Goal: Check status: Check status

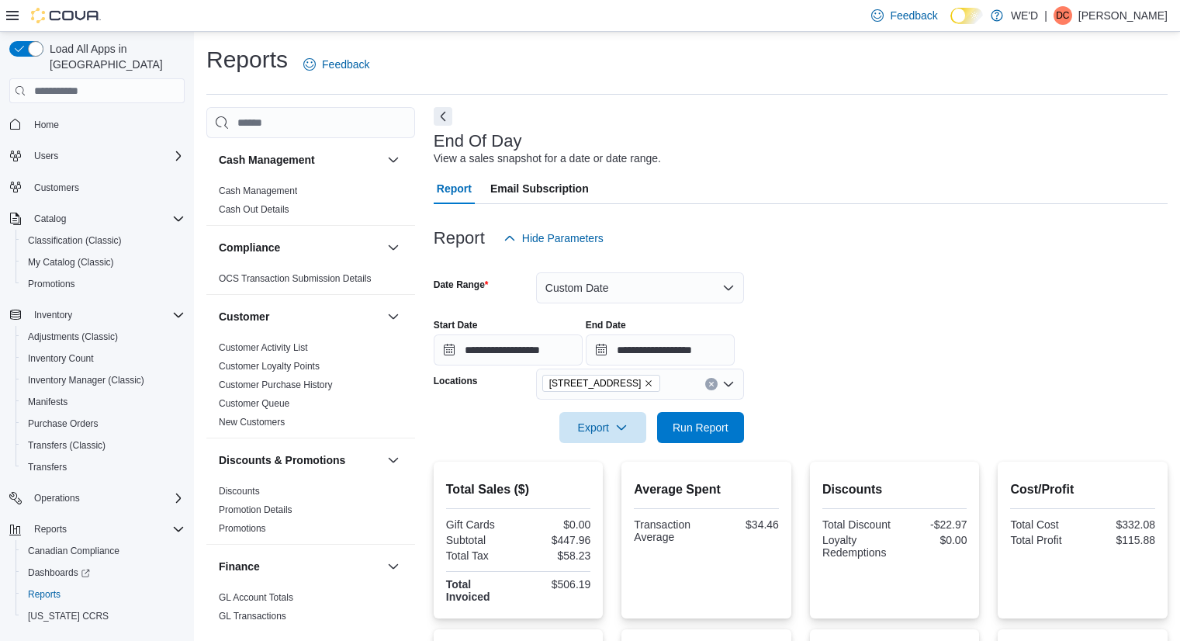
scroll to position [155, 0]
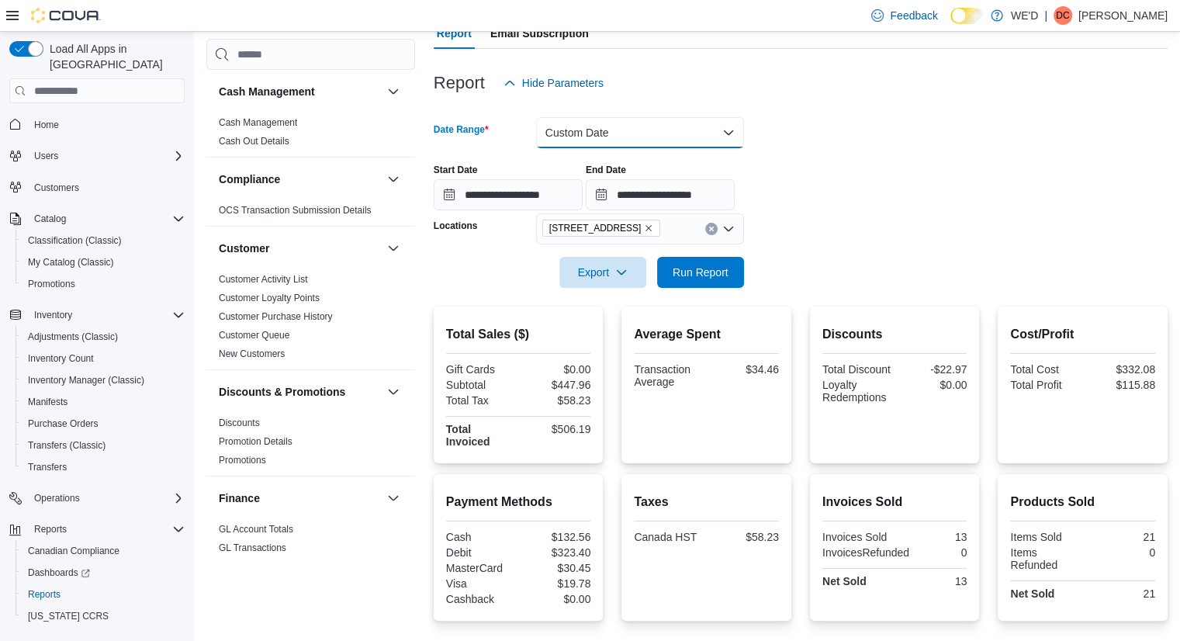
click at [590, 137] on button "Custom Date" at bounding box center [640, 132] width 208 height 31
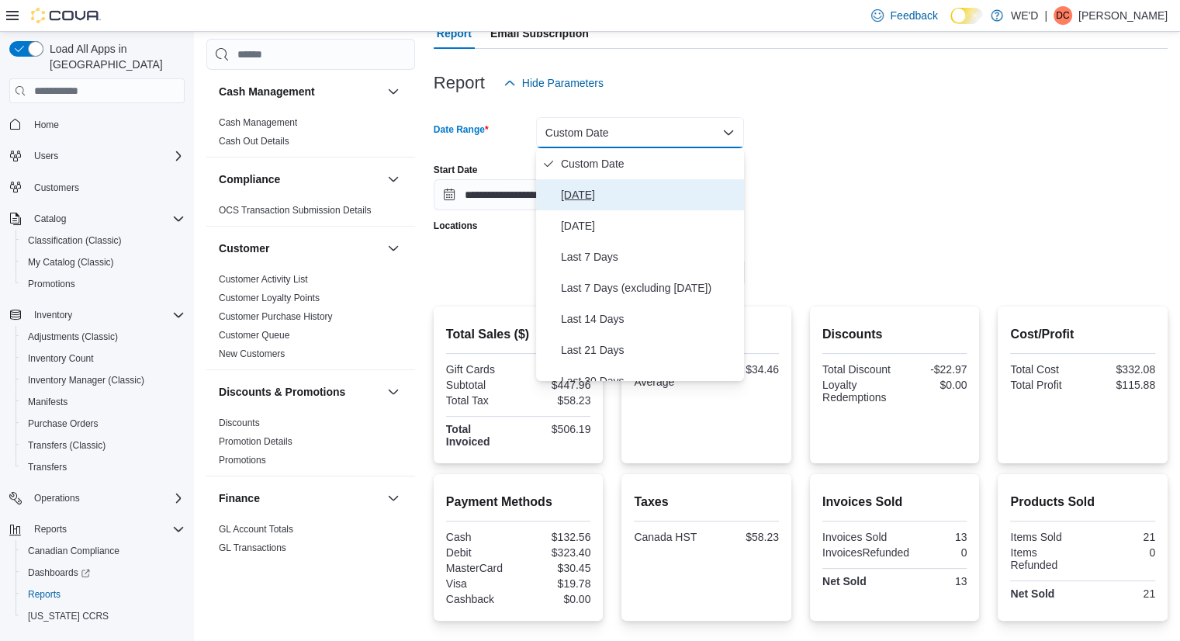
click at [588, 191] on span "[DATE]" at bounding box center [649, 194] width 177 height 19
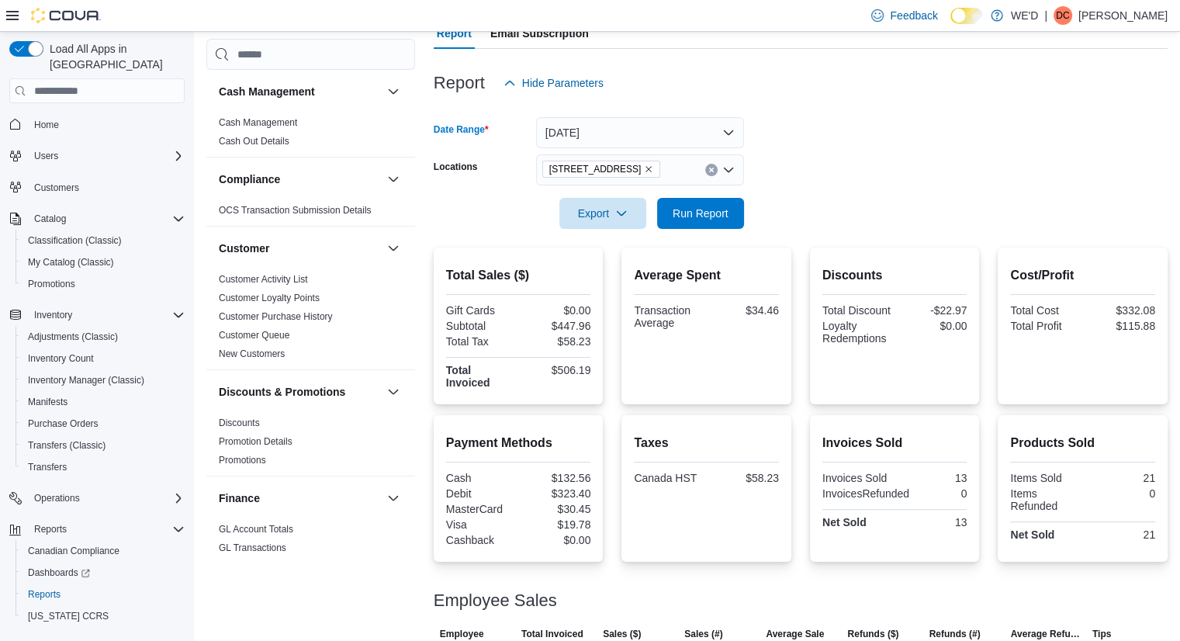
click at [644, 165] on icon "Remove 2400 Dundas St W from selection in this group" at bounding box center [648, 169] width 9 height 9
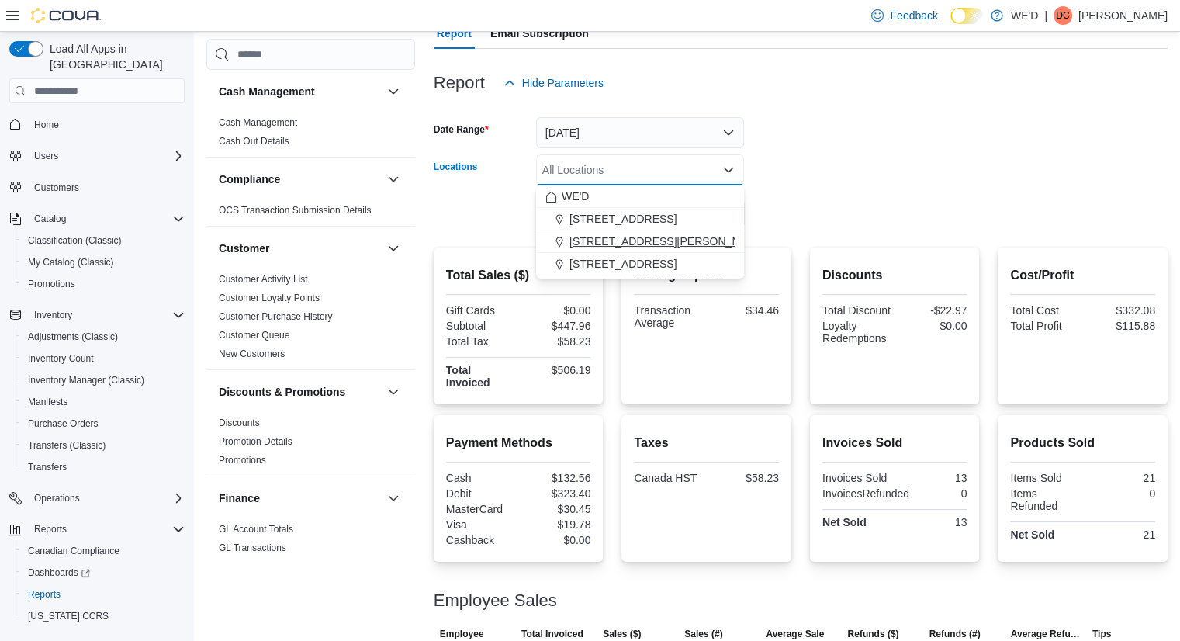
click at [639, 241] on span "[STREET_ADDRESS][PERSON_NAME]" at bounding box center [668, 242] width 197 height 16
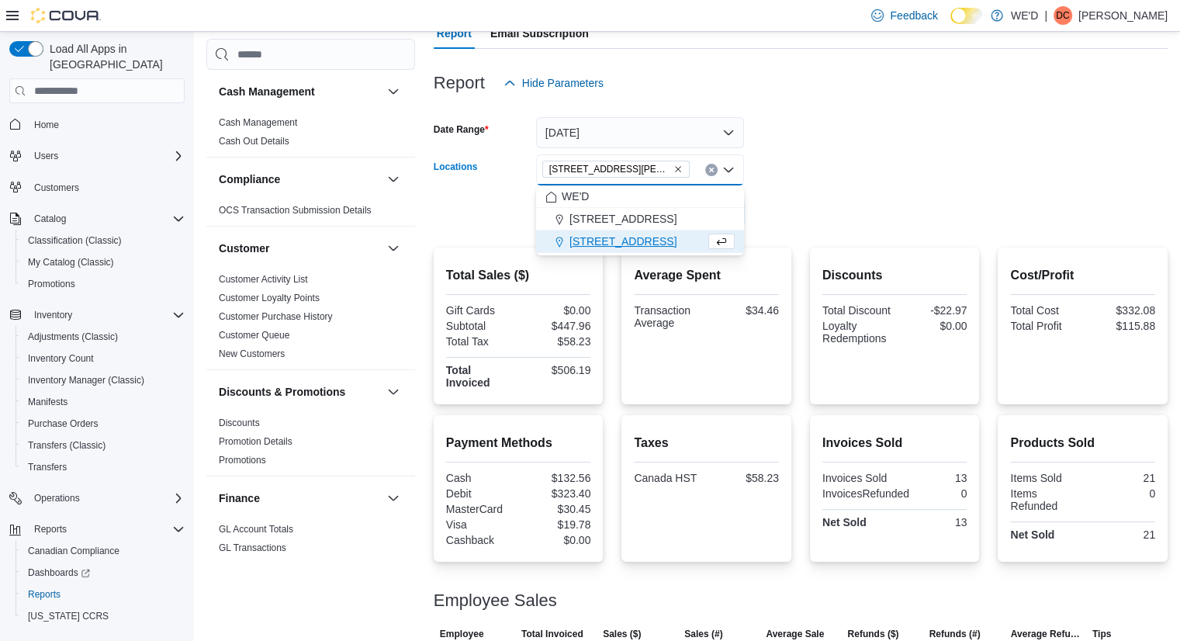
click at [830, 203] on form "Date Range [DATE] Locations [STREET_ADDRESS][PERSON_NAME] Combo box. Selected. …" at bounding box center [801, 164] width 734 height 130
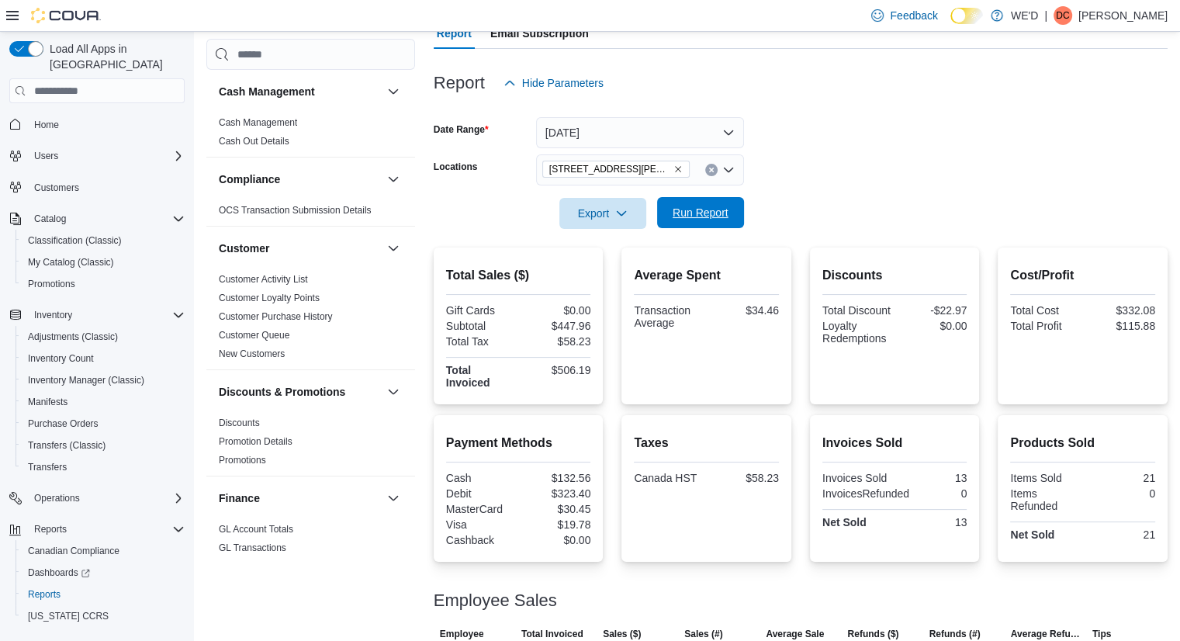
click at [694, 214] on span "Run Report" at bounding box center [701, 213] width 56 height 16
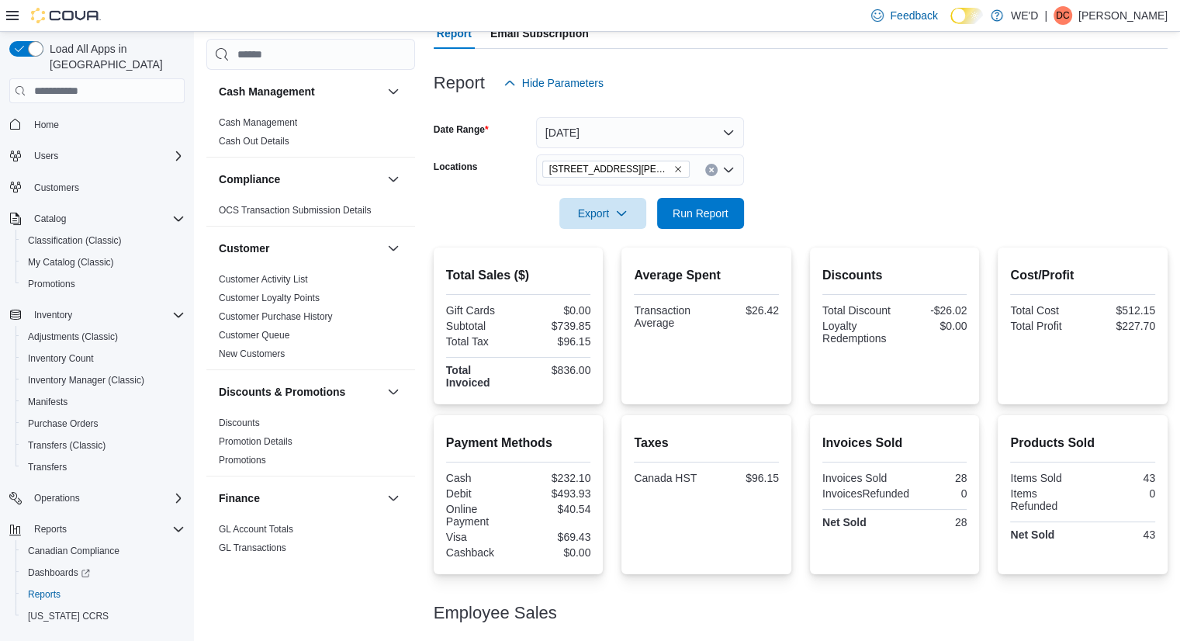
click at [674, 170] on icon "Remove 205 Quigley Rd #5 from selection in this group" at bounding box center [678, 169] width 9 height 9
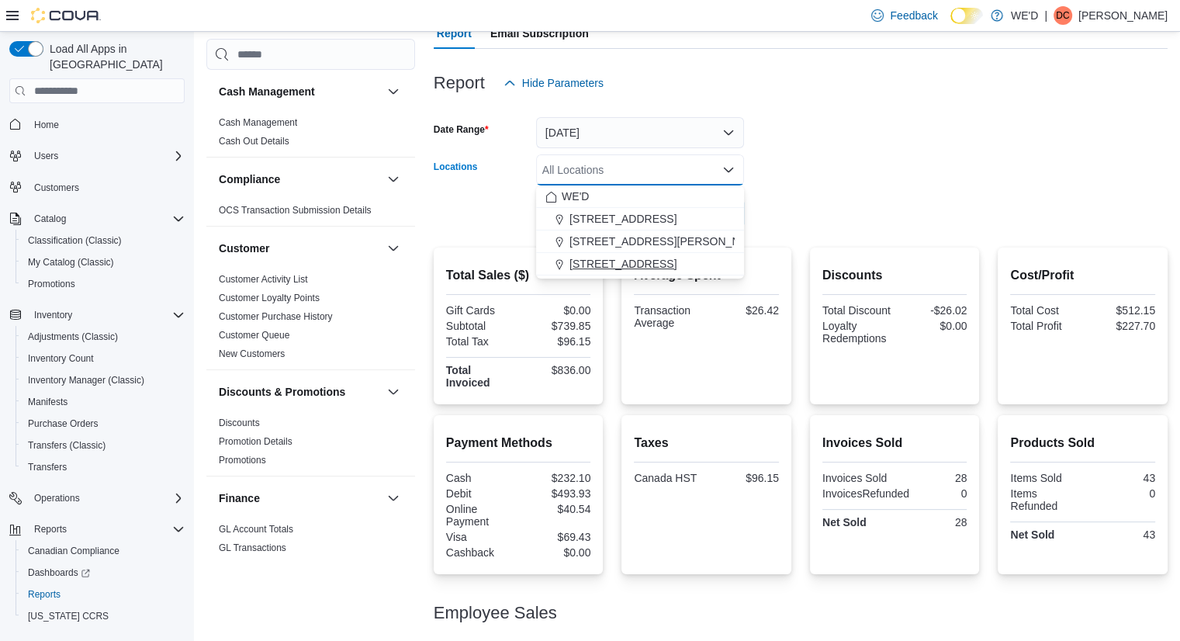
click at [638, 261] on span "[STREET_ADDRESS]" at bounding box center [623, 264] width 107 height 16
click at [808, 223] on form "Date Range [DATE] Locations [STREET_ADDRESS] Selected. [STREET_ADDRESS] Press B…" at bounding box center [801, 164] width 734 height 130
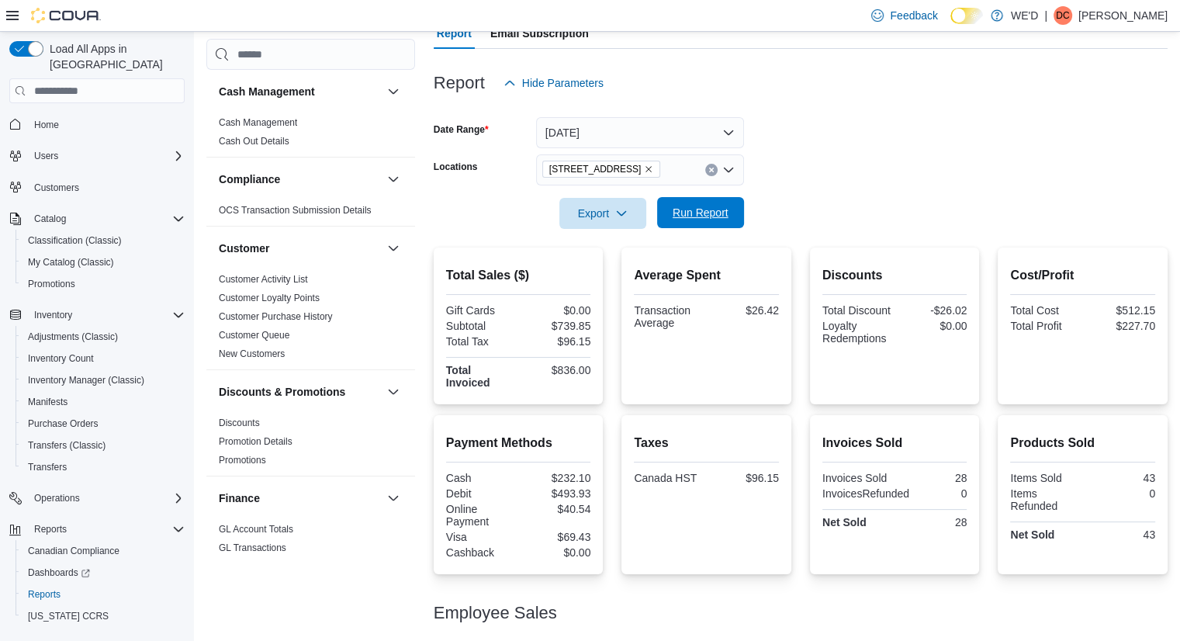
click at [726, 217] on span "Run Report" at bounding box center [701, 213] width 56 height 16
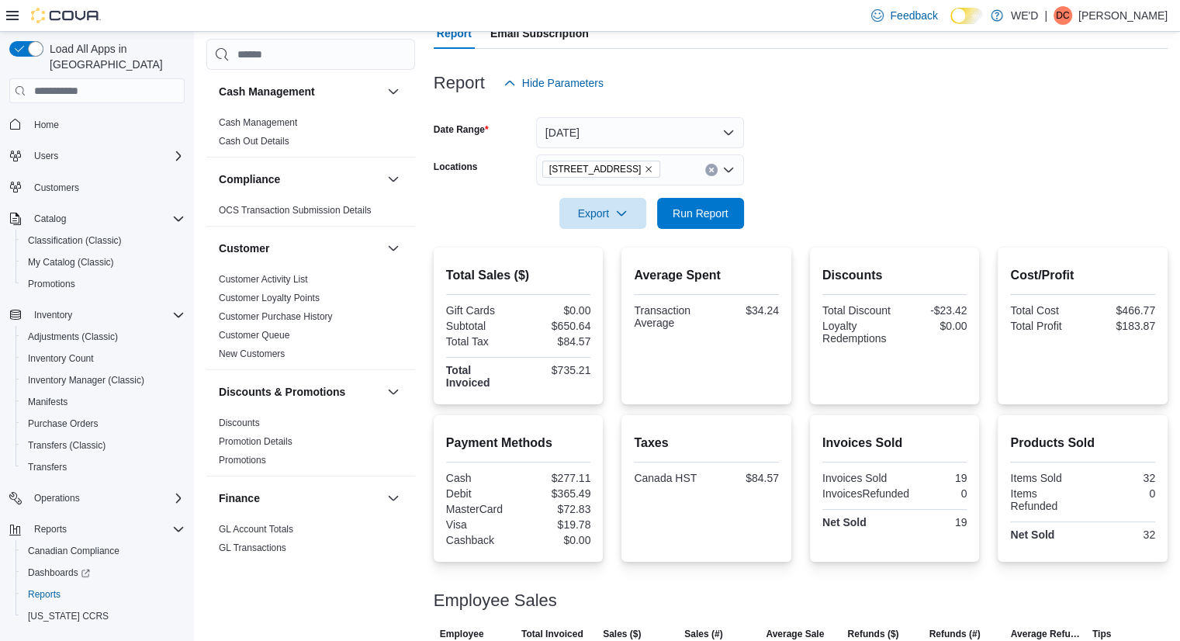
click at [953, 57] on div at bounding box center [801, 58] width 734 height 19
